Goal: Find specific page/section: Find specific page/section

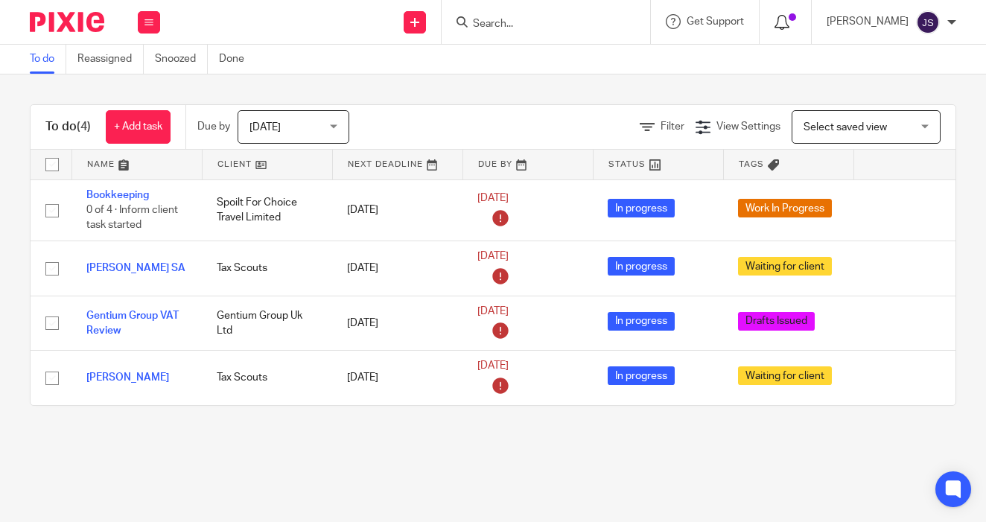
click at [794, 19] on span at bounding box center [791, 16] width 7 height 7
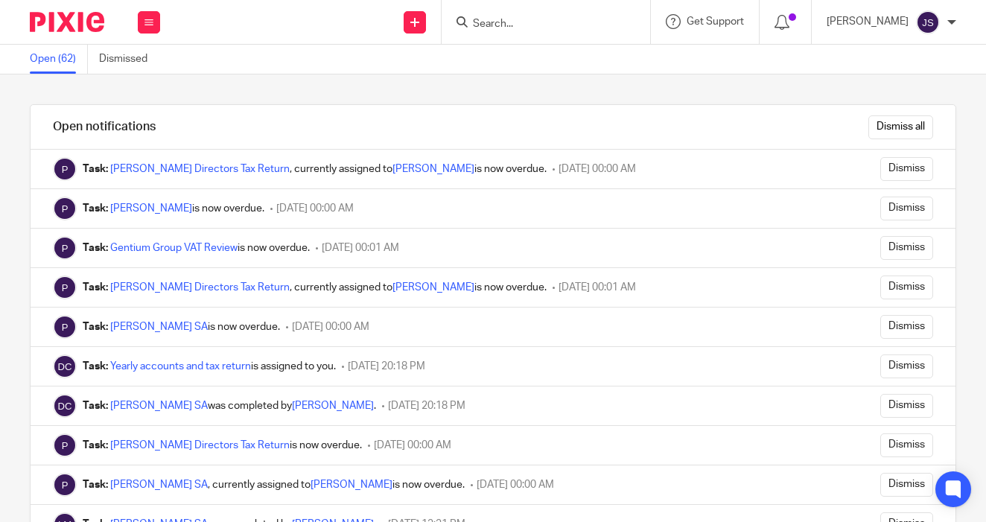
click at [491, 31] on div at bounding box center [545, 22] width 208 height 44
click at [496, 28] on input "Search" at bounding box center [538, 24] width 134 height 13
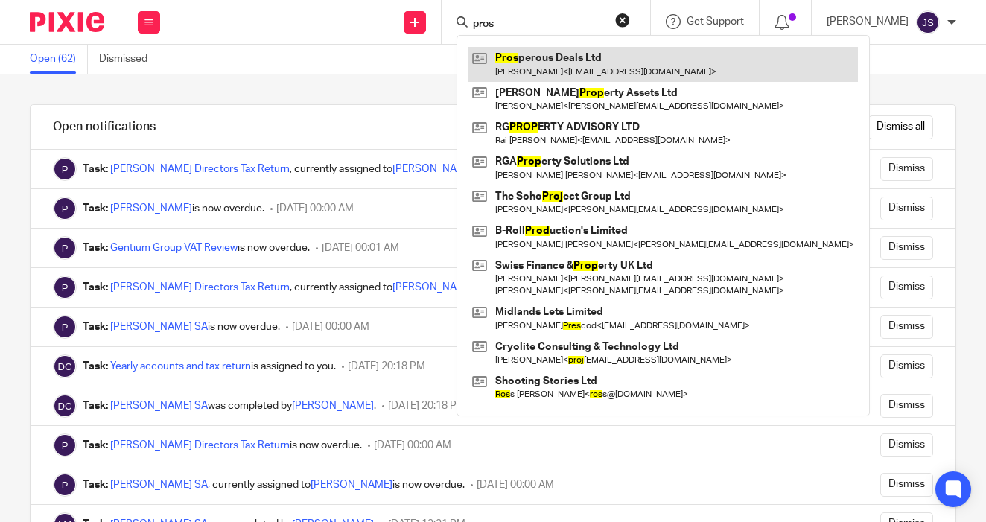
type input "pros"
click at [540, 60] on link at bounding box center [662, 64] width 389 height 34
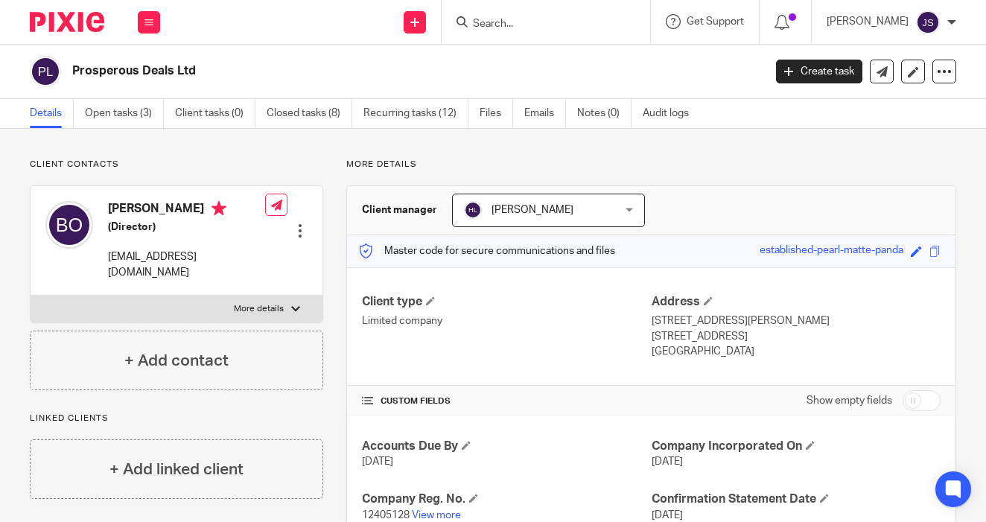
click at [487, 218] on span "[PERSON_NAME]" at bounding box center [536, 209] width 144 height 31
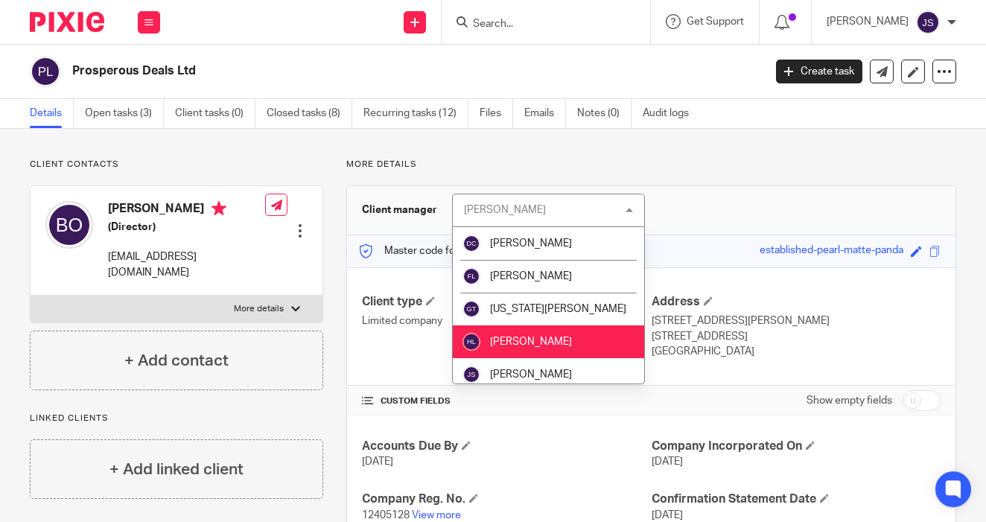
click at [492, 167] on p "More details" at bounding box center [651, 165] width 610 height 12
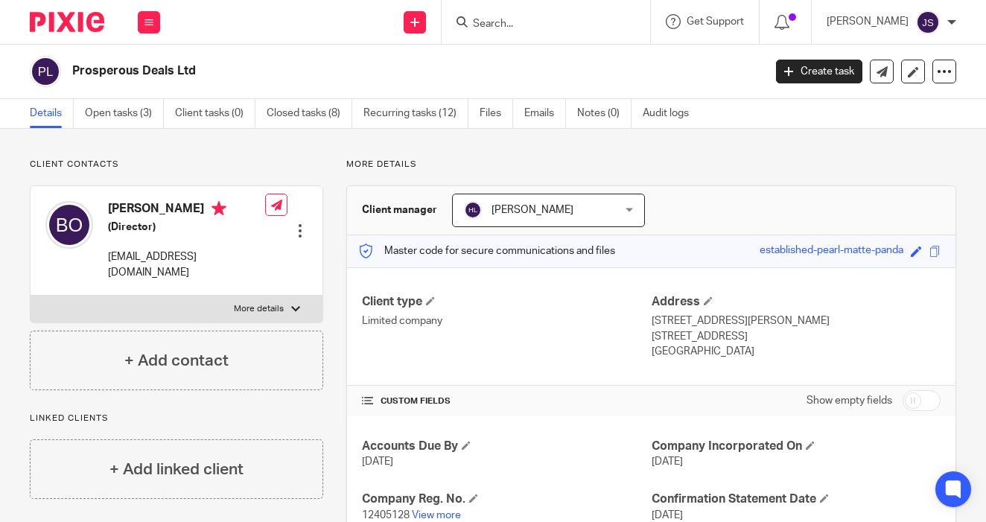
scroll to position [-1, 0]
click at [529, 210] on span "[PERSON_NAME]" at bounding box center [532, 210] width 82 height 10
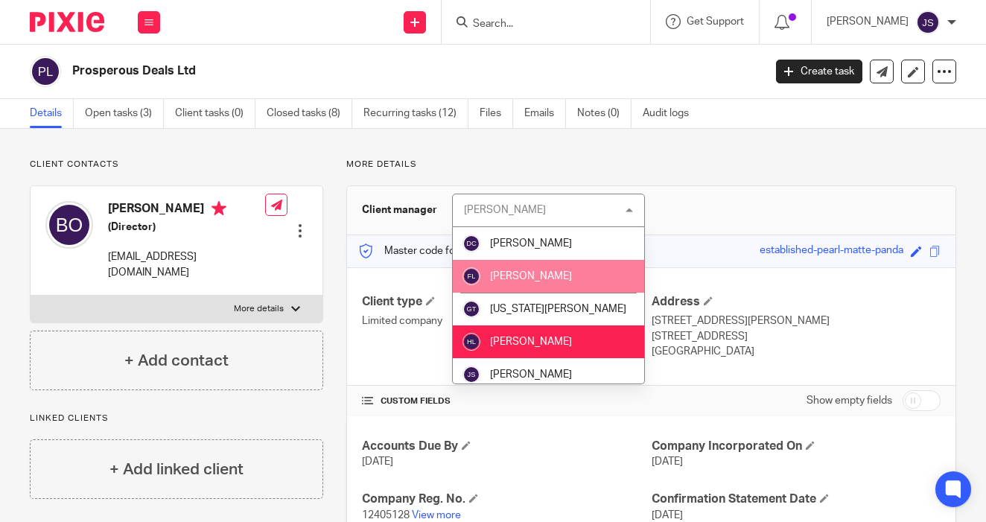
scroll to position [0, 0]
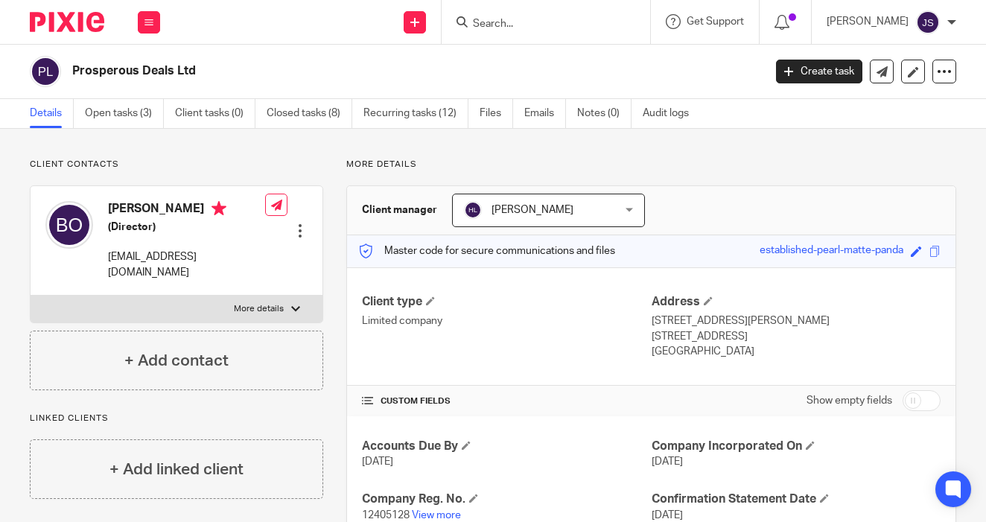
click at [678, 153] on div "Client contacts [PERSON_NAME] (Director) [EMAIL_ADDRESS][DOMAIN_NAME] Edit cont…" at bounding box center [493, 406] width 986 height 554
